Goal: Transaction & Acquisition: Purchase product/service

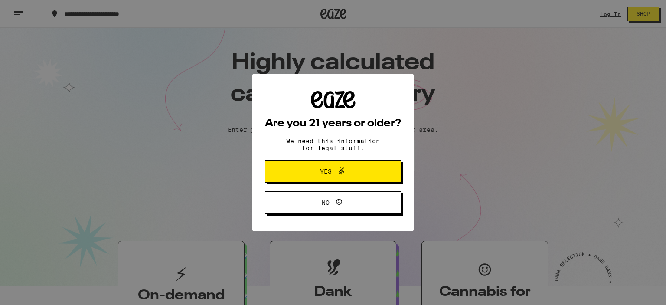
click at [318, 168] on span "Yes" at bounding box center [333, 171] width 66 height 11
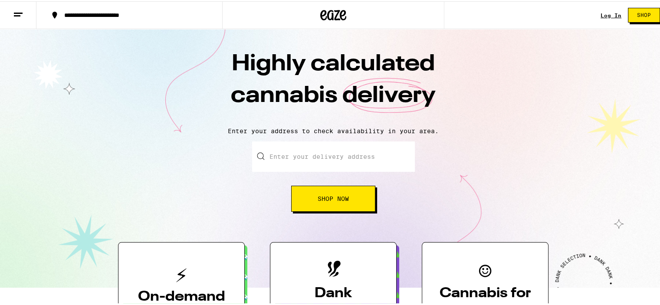
click at [291, 159] on input "Enter your delivery address" at bounding box center [333, 155] width 163 height 30
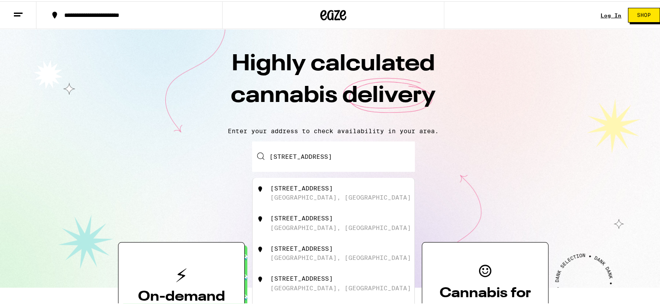
click at [306, 188] on div "[STREET_ADDRESS]" at bounding box center [301, 186] width 62 height 7
type input "[STREET_ADDRESS]"
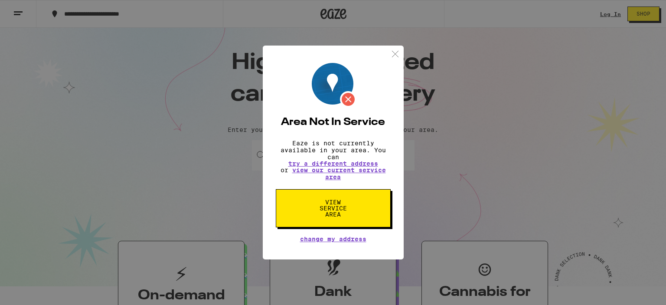
click at [392, 49] on img at bounding box center [395, 54] width 11 height 11
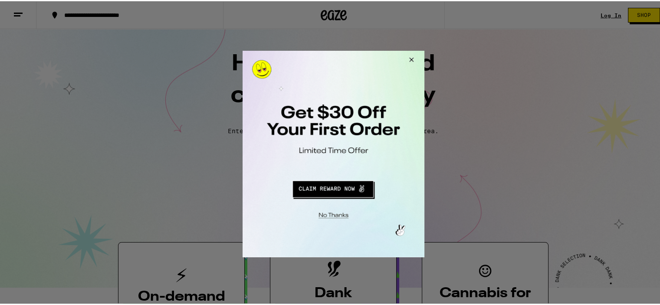
click at [411, 60] on button "Close Modal" at bounding box center [409, 60] width 23 height 21
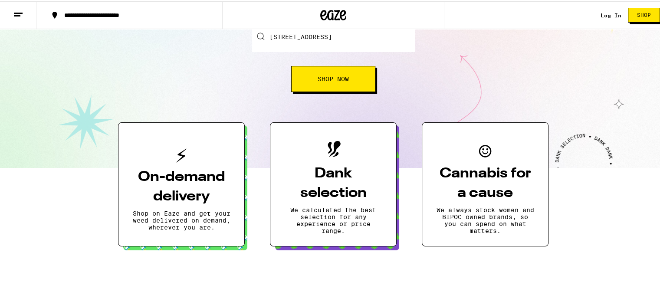
scroll to position [130, 0]
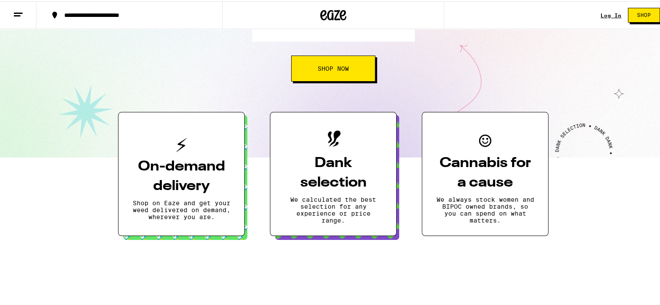
click at [336, 63] on button "Shop Now" at bounding box center [333, 67] width 84 height 26
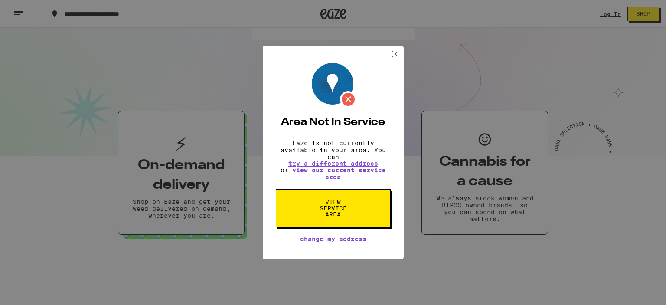
click at [394, 50] on img at bounding box center [395, 54] width 11 height 11
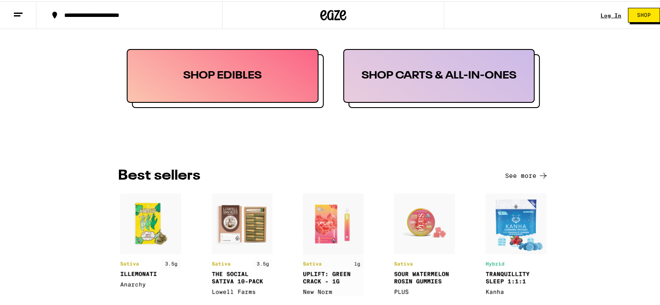
scroll to position [434, 0]
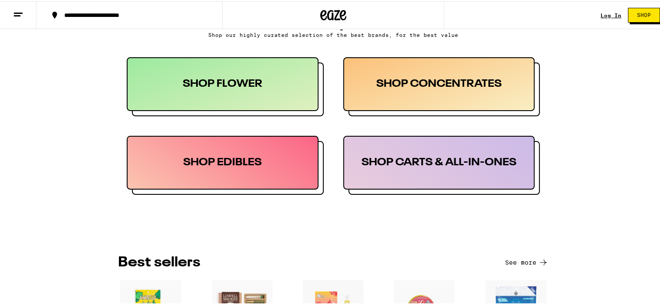
click at [231, 88] on div "SHOP FLOWER" at bounding box center [223, 83] width 192 height 54
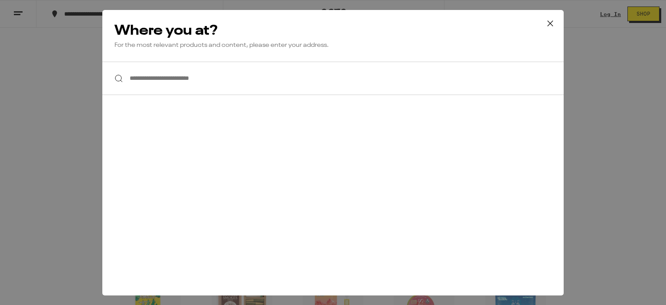
click at [228, 79] on input "**********" at bounding box center [332, 78] width 461 height 33
click at [550, 20] on icon at bounding box center [550, 23] width 13 height 13
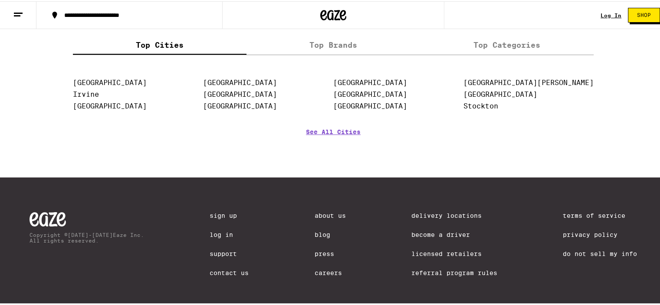
scroll to position [1128, 0]
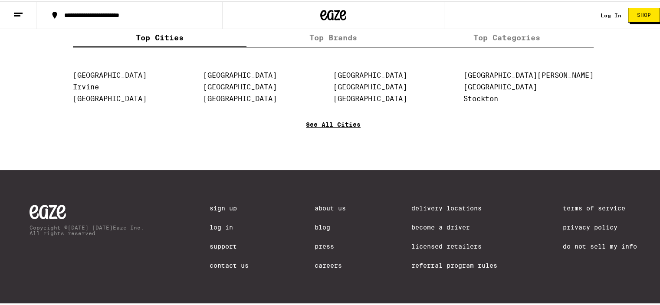
click at [347, 129] on link "See All Cities" at bounding box center [333, 136] width 55 height 32
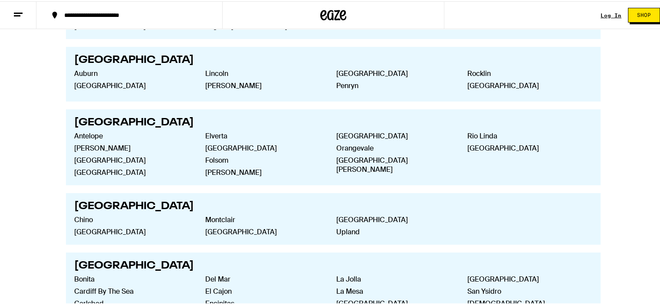
scroll to position [1128, 0]
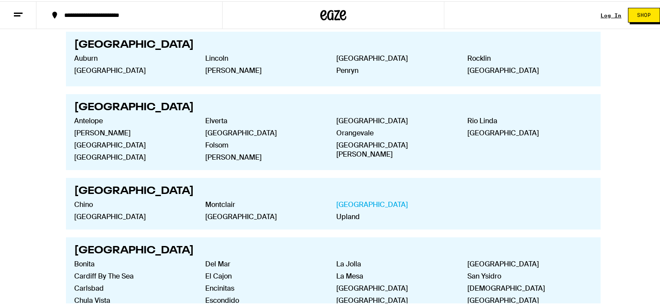
click at [367, 199] on link "[GEOGRAPHIC_DATA]" at bounding box center [394, 203] width 117 height 9
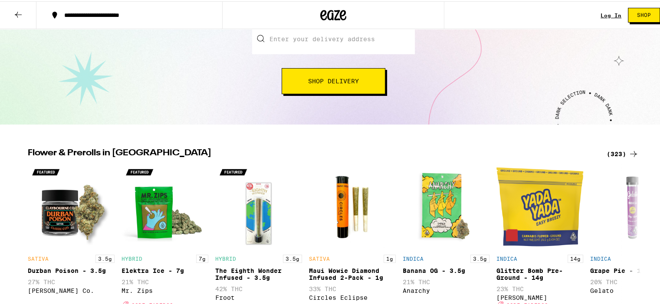
scroll to position [217, 0]
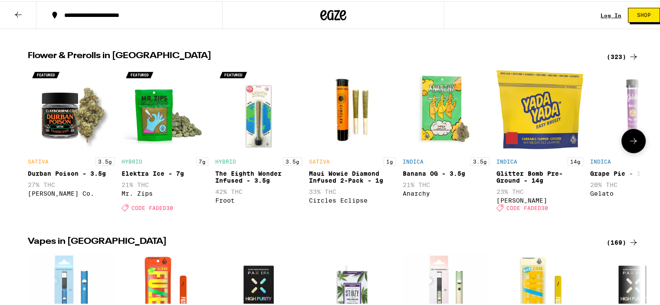
click at [634, 144] on icon at bounding box center [633, 139] width 10 height 10
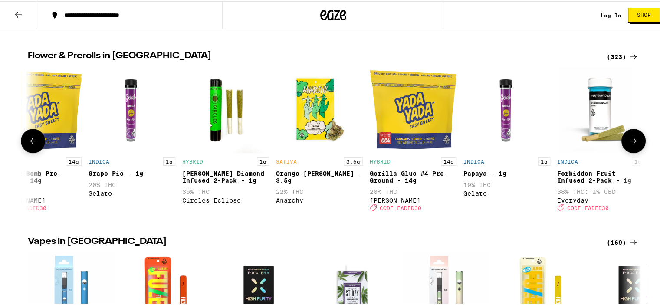
scroll to position [0, 516]
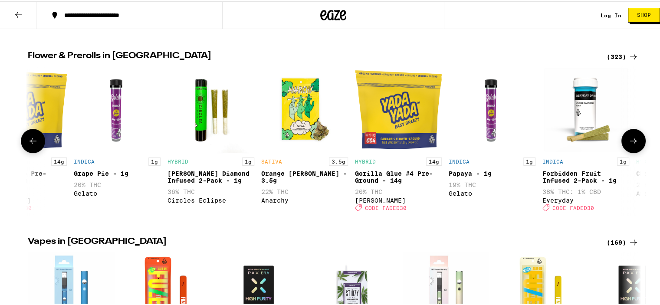
click at [637, 149] on button at bounding box center [633, 140] width 24 height 24
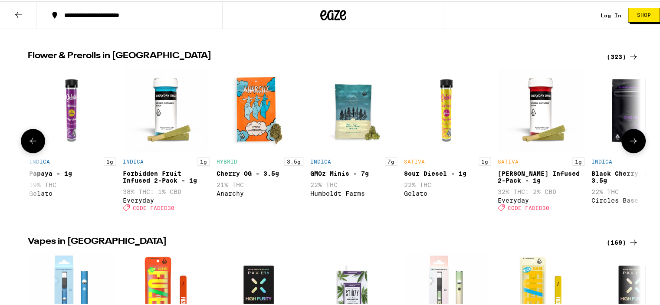
scroll to position [0, 1032]
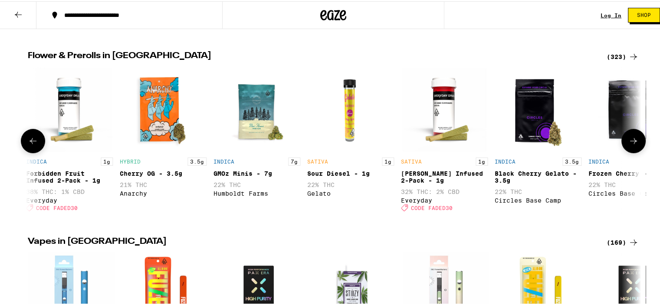
click at [429, 175] on div "[PERSON_NAME] Infused 2-Pack - 1g" at bounding box center [444, 176] width 87 height 14
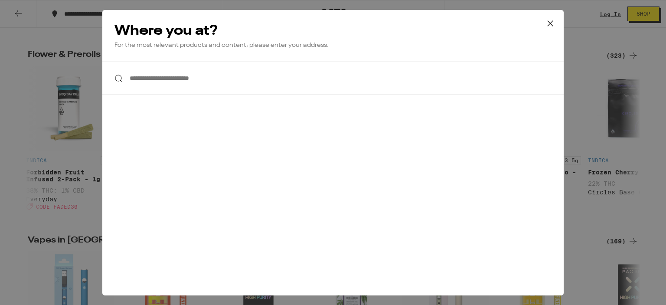
click at [553, 21] on icon at bounding box center [550, 23] width 13 height 13
